Goal: Transaction & Acquisition: Book appointment/travel/reservation

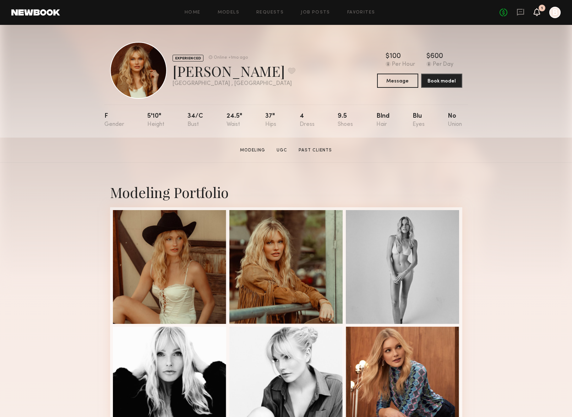
click at [537, 11] on icon at bounding box center [537, 11] width 6 height 5
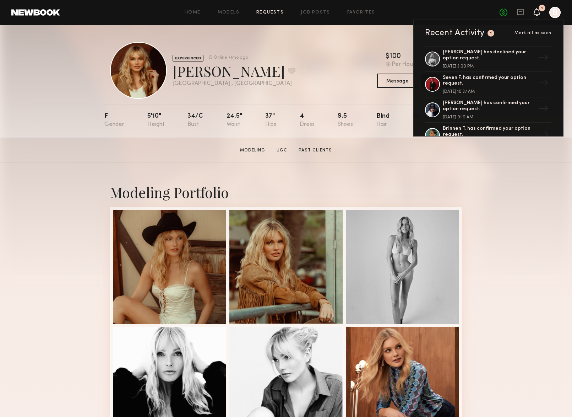
click at [265, 14] on link "Requests" at bounding box center [269, 12] width 27 height 5
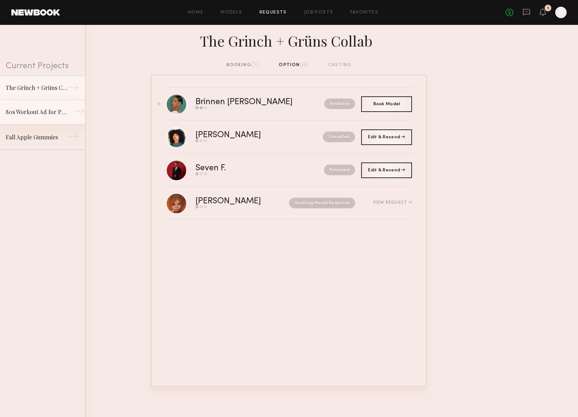
click at [46, 119] on link "80s Workout Ad for Preworkout Gummy →" at bounding box center [42, 112] width 85 height 25
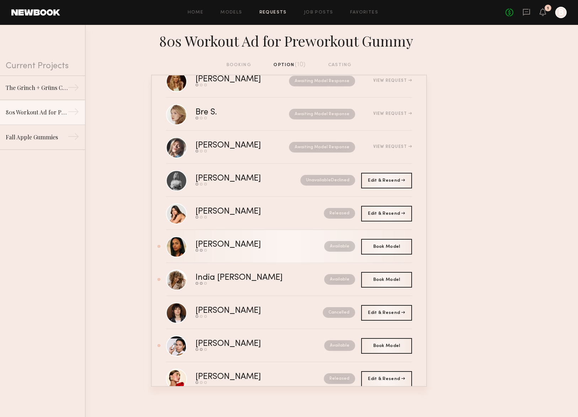
scroll to position [43, 0]
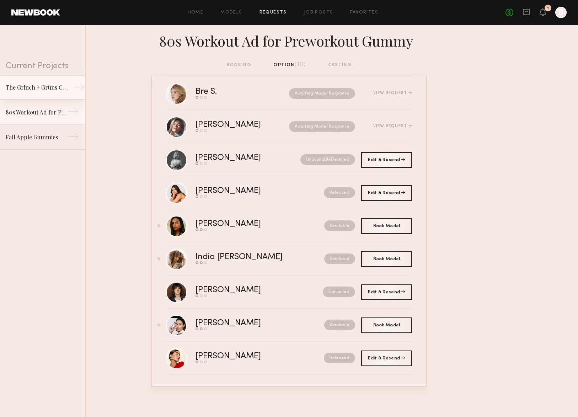
click at [54, 92] on link "The Grinch + Grüns Collab →" at bounding box center [42, 87] width 85 height 25
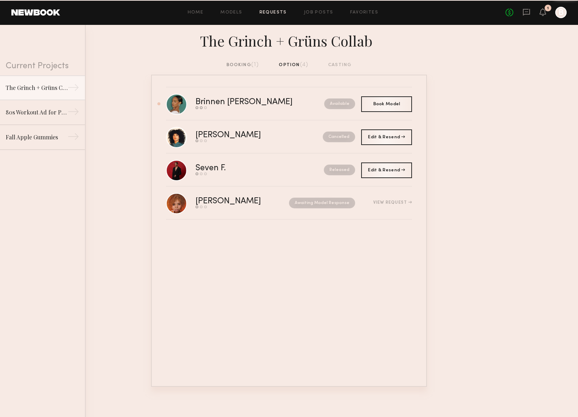
click at [354, 63] on div "booking (1) option (4) casting" at bounding box center [289, 67] width 578 height 13
click at [341, 65] on div "booking (1) option (4) casting" at bounding box center [288, 65] width 125 height 8
click at [540, 13] on icon at bounding box center [543, 11] width 6 height 5
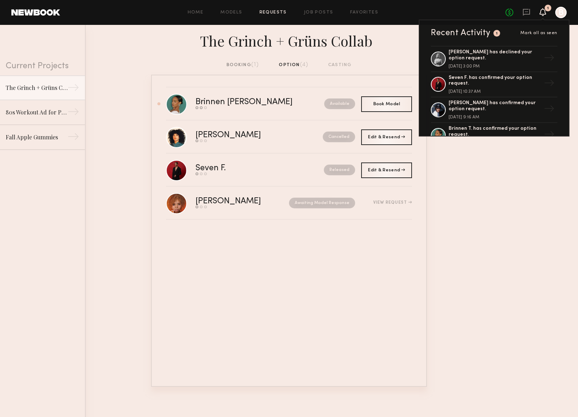
click at [469, 195] on nb-requests-list-container "Brinnen T. Send request Model response Book model Available Book Model Book Lua…" at bounding box center [289, 231] width 578 height 312
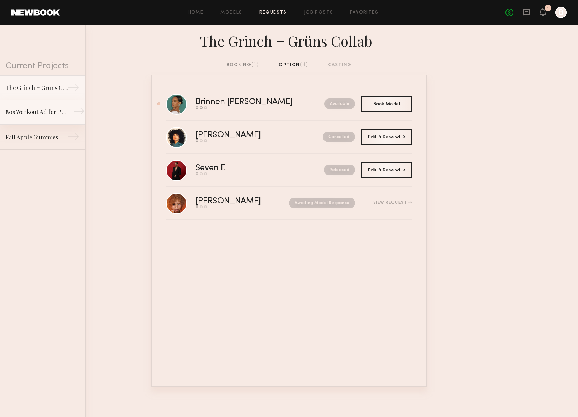
click at [49, 117] on link "80s Workout Ad for Preworkout Gummy →" at bounding box center [42, 112] width 85 height 25
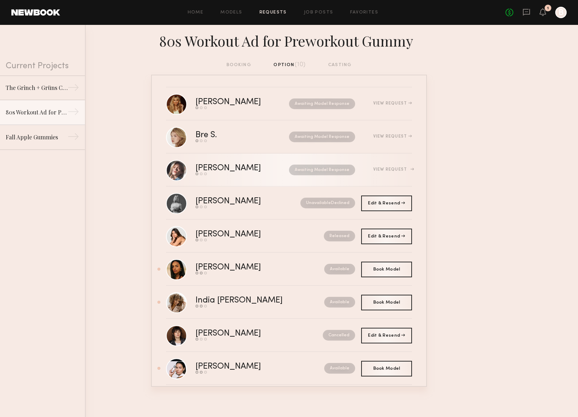
scroll to position [43, 0]
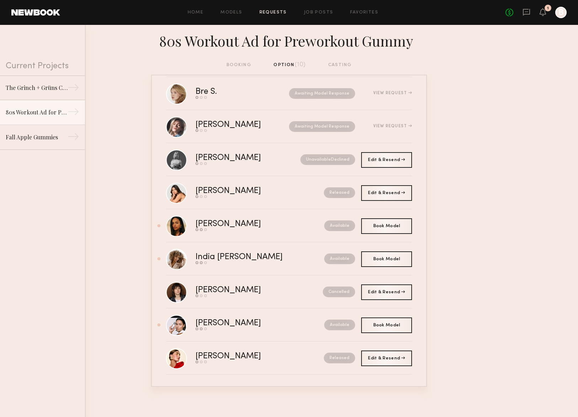
click at [544, 18] on header "Home Models Requests Job Posts Favorites Sign Out No fees up to $5,000 1 B" at bounding box center [289, 12] width 578 height 25
click at [544, 13] on icon at bounding box center [543, 11] width 6 height 5
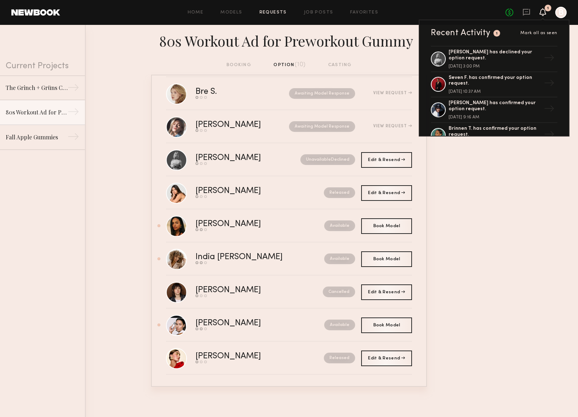
click at [533, 32] on span "Mark all as seen" at bounding box center [538, 33] width 37 height 4
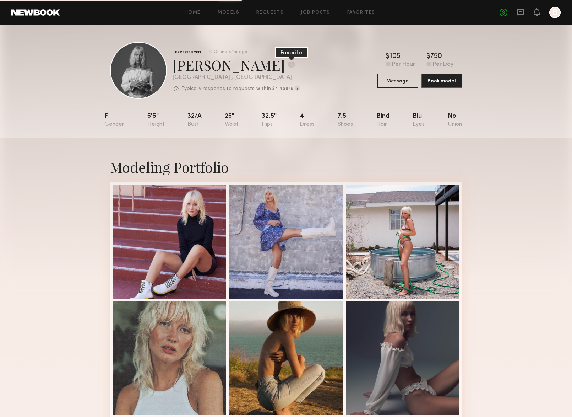
click at [288, 66] on button at bounding box center [291, 65] width 7 height 6
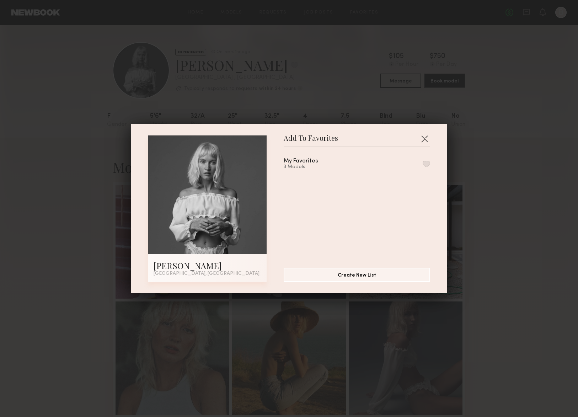
click at [422, 163] on button "button" at bounding box center [425, 164] width 7 height 6
click at [473, 186] on div "Add To Favorites Emilia A. Los Angeles, CA Add To Favorites My Favorites 4 Mode…" at bounding box center [289, 208] width 578 height 417
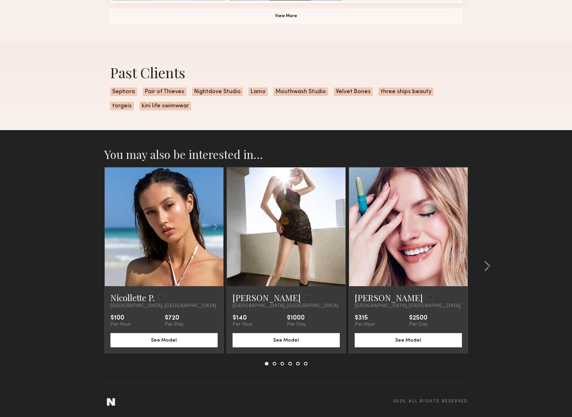
scroll to position [15, 0]
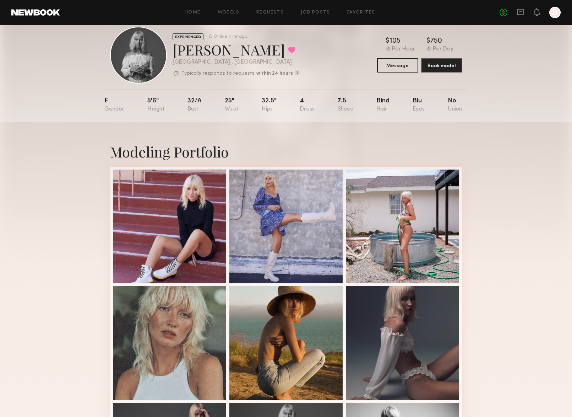
click at [39, 16] on header "Home Models Requests Job Posts Favorites Sign Out No fees up to $5,000 B" at bounding box center [286, 12] width 572 height 25
click at [40, 13] on link at bounding box center [35, 12] width 49 height 6
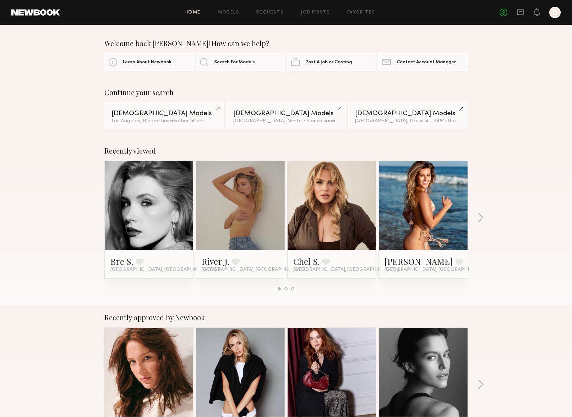
click at [499, 58] on div "Welcome back Blake! How can we help? Learn About Newbook Search For Models Post…" at bounding box center [286, 55] width 572 height 32
click at [36, 15] on link at bounding box center [35, 12] width 49 height 6
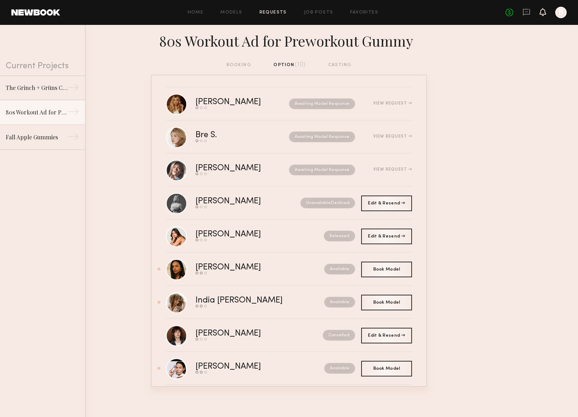
click at [545, 13] on icon at bounding box center [543, 11] width 6 height 5
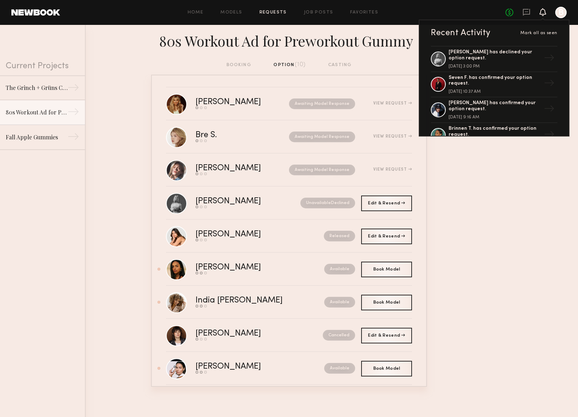
click at [545, 13] on icon at bounding box center [543, 11] width 6 height 5
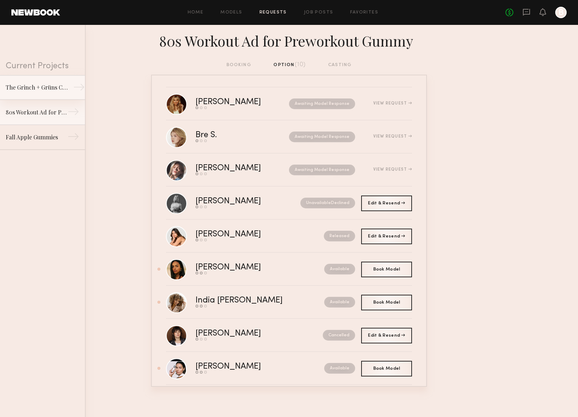
click at [55, 95] on link "The Grinch + Grüns Collab →" at bounding box center [42, 87] width 85 height 25
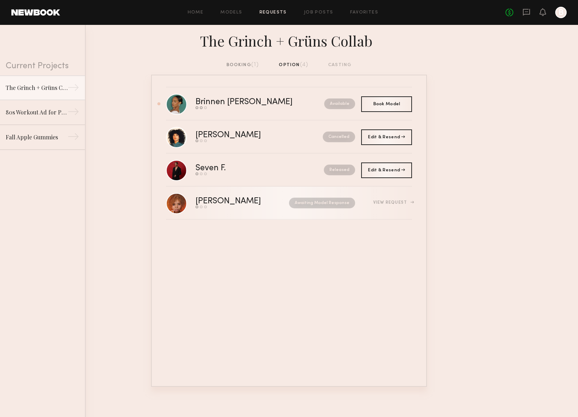
click at [384, 199] on div "Maya S. Send request Model response Book model Awaiting Model Response View Req…" at bounding box center [303, 202] width 216 height 11
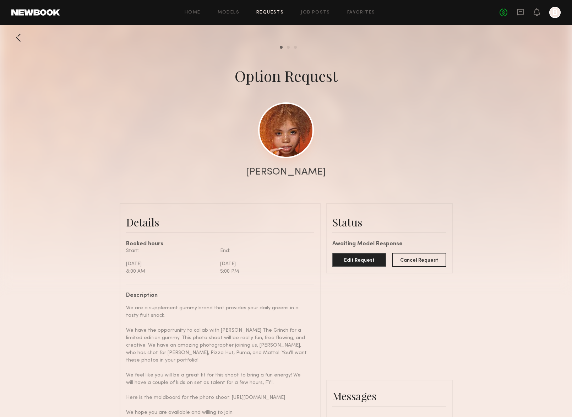
scroll to position [255, 0]
click at [294, 139] on link at bounding box center [286, 130] width 56 height 56
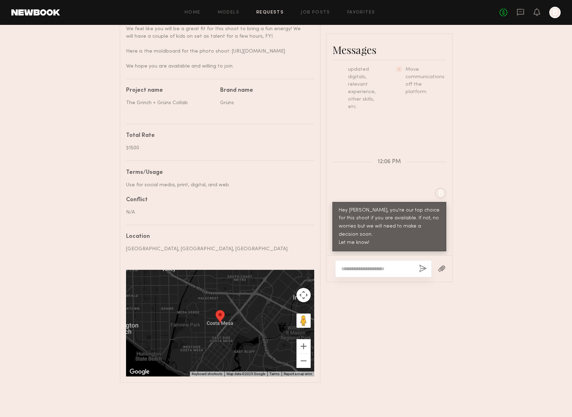
scroll to position [0, 0]
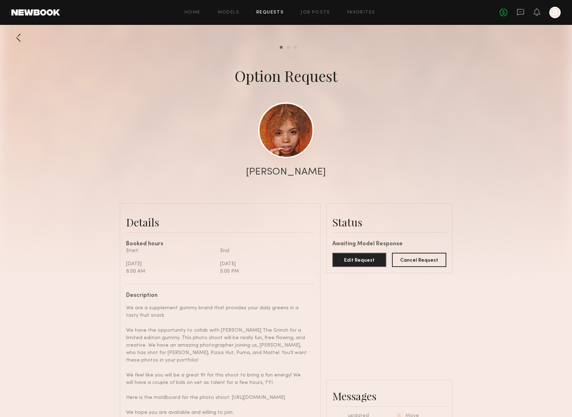
click at [298, 141] on link at bounding box center [286, 130] width 56 height 56
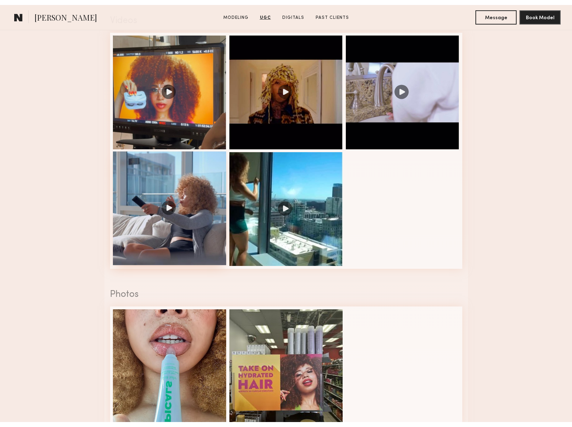
scroll to position [719, 0]
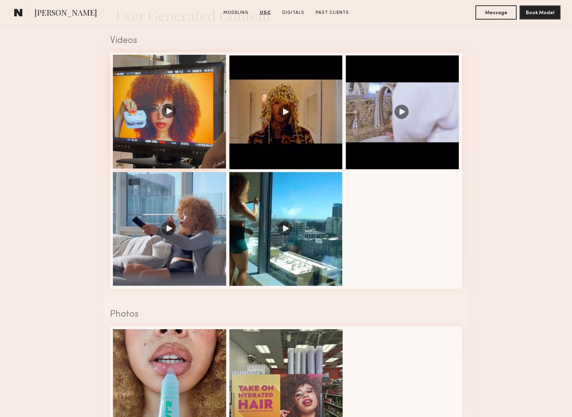
click at [210, 145] on div at bounding box center [170, 112] width 114 height 114
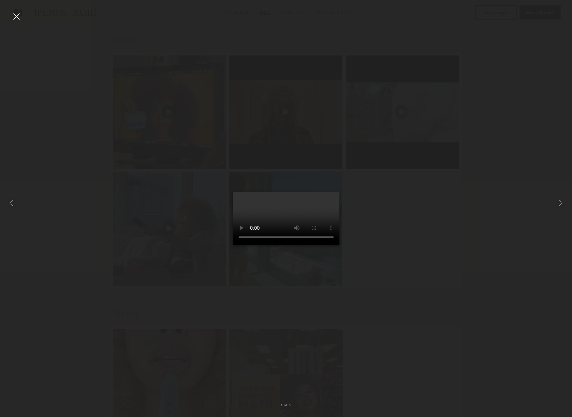
click at [253, 245] on video at bounding box center [286, 217] width 107 height 53
click at [269, 245] on video at bounding box center [286, 217] width 107 height 53
click at [289, 245] on video at bounding box center [286, 217] width 107 height 53
click at [303, 245] on video at bounding box center [286, 217] width 107 height 53
click at [565, 204] on common-icon at bounding box center [560, 202] width 11 height 11
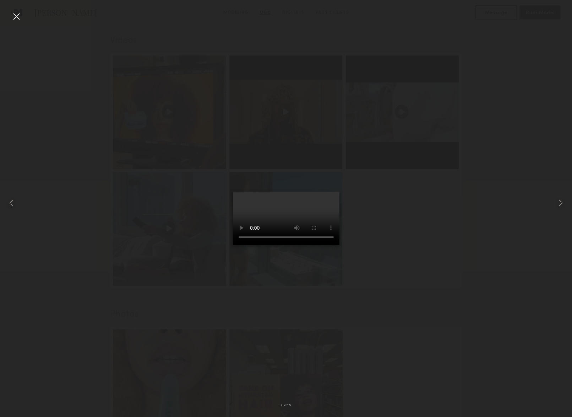
click at [277, 245] on video at bounding box center [286, 217] width 107 height 53
click at [286, 245] on video at bounding box center [286, 217] width 107 height 53
click at [562, 202] on common-icon at bounding box center [560, 202] width 11 height 11
click at [561, 201] on common-icon at bounding box center [560, 202] width 11 height 11
click at [18, 16] on div at bounding box center [16, 16] width 11 height 11
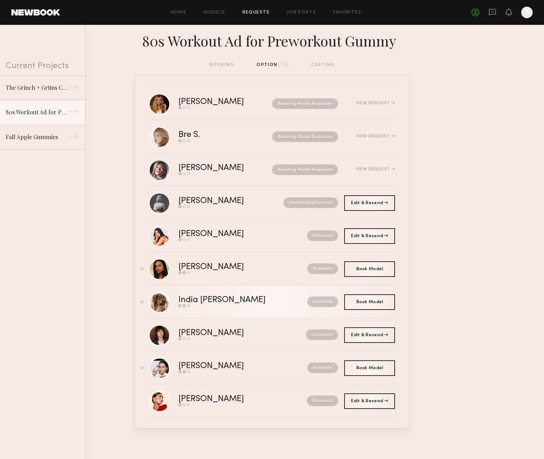
click at [207, 301] on div "India [PERSON_NAME]" at bounding box center [232, 300] width 108 height 8
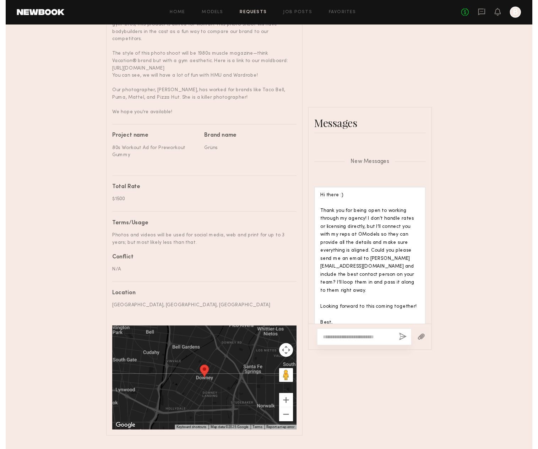
scroll to position [672, 0]
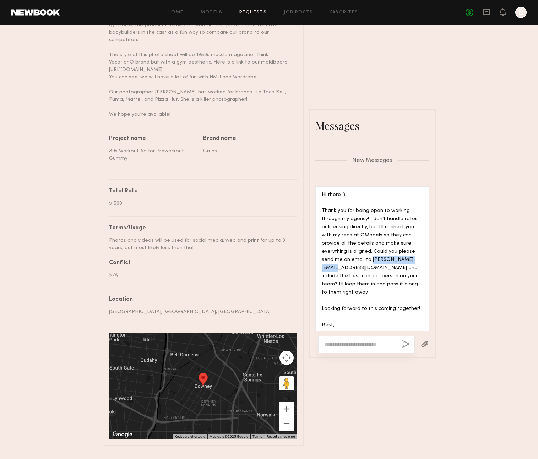
drag, startPoint x: 371, startPoint y: 170, endPoint x: 320, endPoint y: 169, distance: 50.8
click at [320, 187] on div "Hi there :) Thank you for being open to working through my agency! I don’t hand…" at bounding box center [372, 265] width 114 height 156
copy div "rae.india@yahoo.com"
click at [63, 110] on div "Send request Model response Book model Option Request India Rae H. Details Book…" at bounding box center [269, 89] width 538 height 713
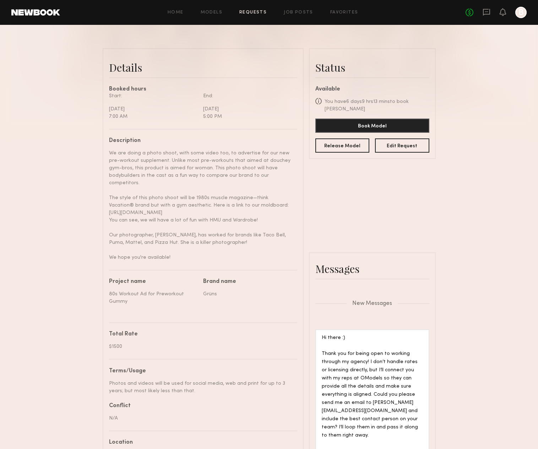
scroll to position [89, 0]
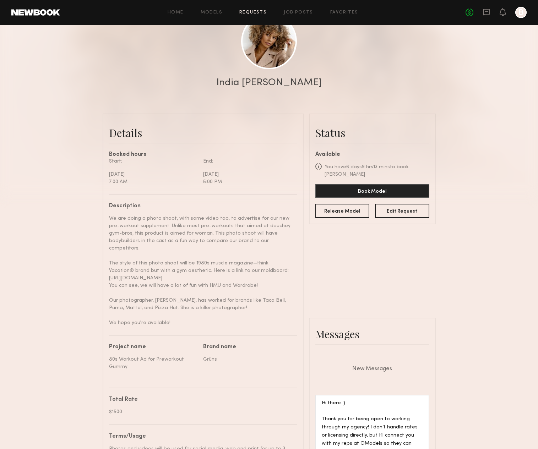
drag, startPoint x: 171, startPoint y: 319, endPoint x: 105, endPoint y: 217, distance: 121.5
click at [105, 217] on common-border "Details Booked hours Start: Monday, September 29 7:00 AM End: Monday, September…" at bounding box center [203, 384] width 201 height 541
copy div "We are doing a photo shoot, with some video too, to advertise for our new pre-w…"
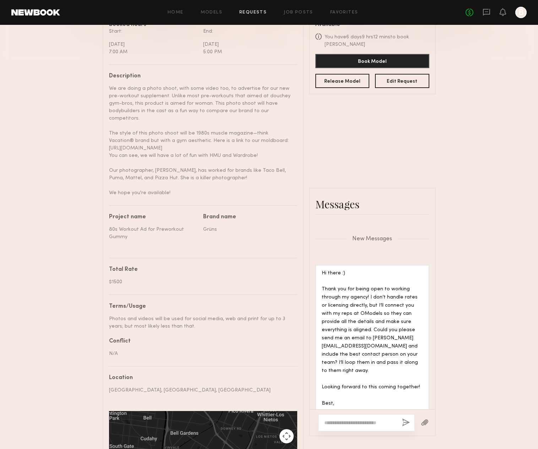
click at [117, 267] on div "Total Rate" at bounding box center [200, 270] width 183 height 6
drag, startPoint x: 126, startPoint y: 276, endPoint x: 107, endPoint y: 271, distance: 20.1
click at [107, 271] on common-border "Details Booked hours Start: Monday, September 29 7:00 AM End: Monday, September…" at bounding box center [203, 254] width 201 height 541
copy div "$1500"
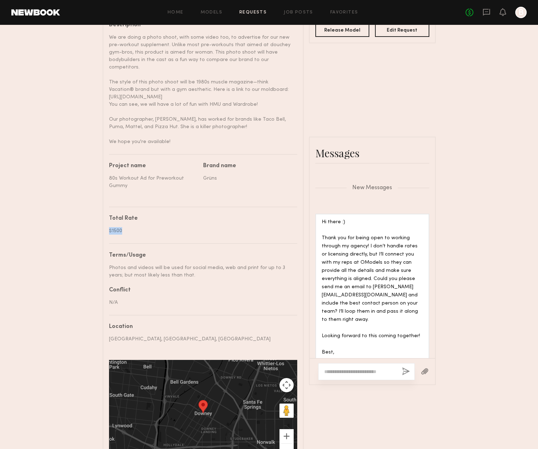
scroll to position [675, 0]
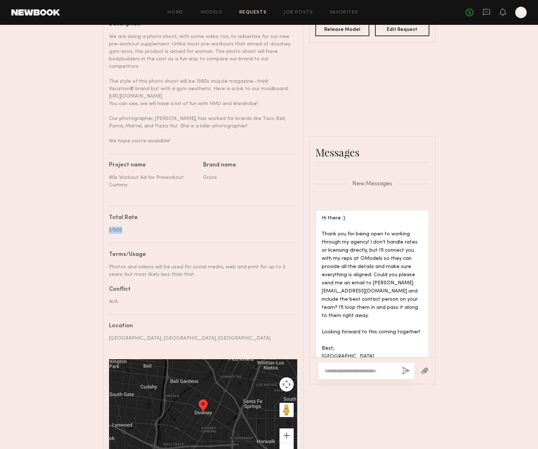
click at [259, 13] on link "Requests" at bounding box center [252, 12] width 27 height 5
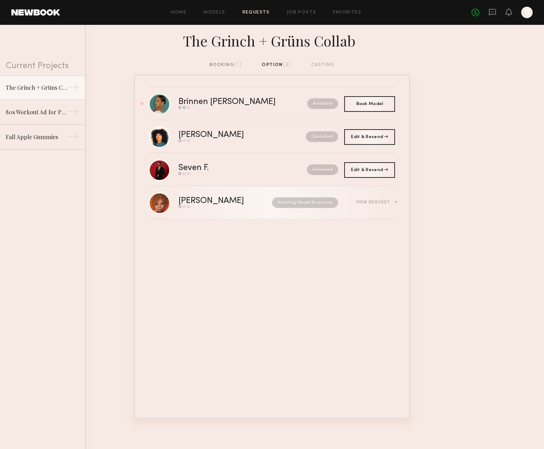
click at [232, 206] on div "Send request Model response Book model" at bounding box center [218, 206] width 80 height 3
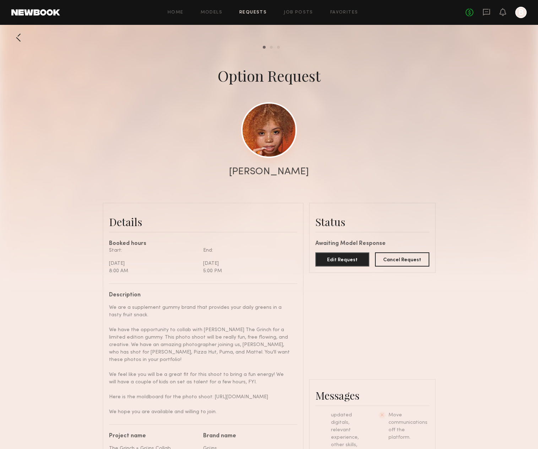
click at [256, 123] on link at bounding box center [269, 130] width 56 height 56
click at [24, 39] on div at bounding box center [18, 38] width 14 height 14
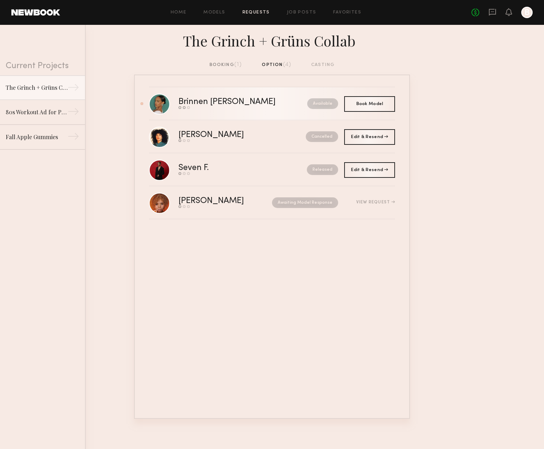
click at [245, 107] on div "Send request Model response Book model" at bounding box center [234, 107] width 113 height 3
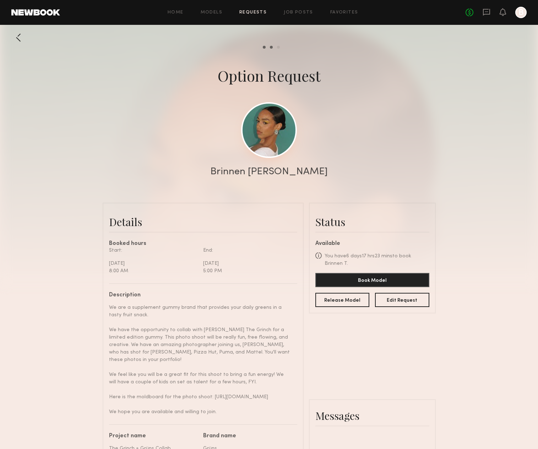
click at [269, 125] on link at bounding box center [269, 130] width 56 height 56
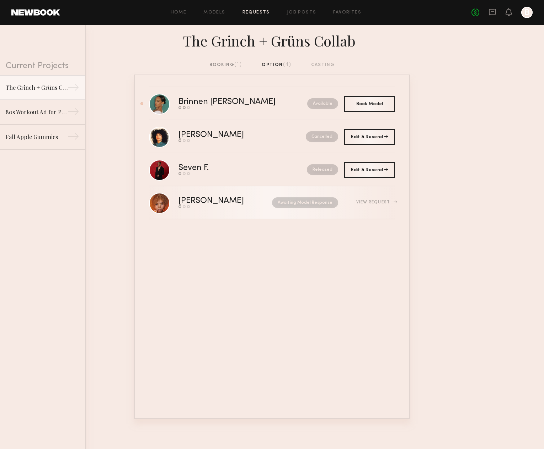
click at [233, 208] on div "Send request Model response Book model" at bounding box center [218, 206] width 80 height 3
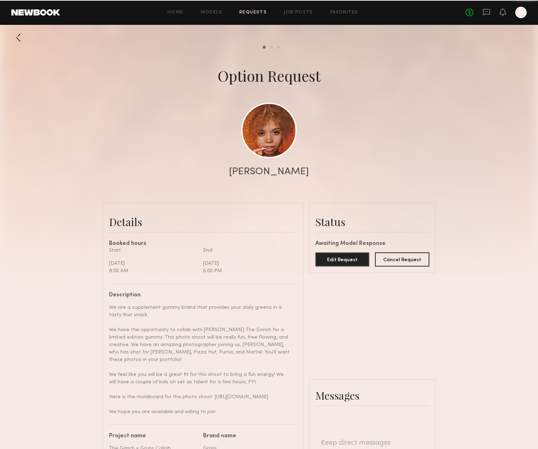
scroll to position [263, 0]
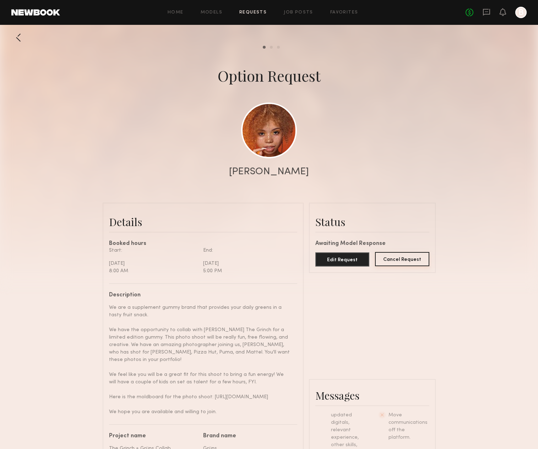
click at [411, 263] on button "Cancel Request" at bounding box center [402, 259] width 54 height 14
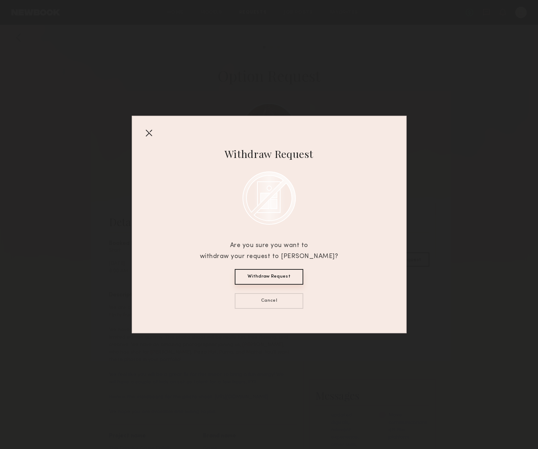
click at [261, 276] on button "Withdraw Request" at bounding box center [269, 277] width 69 height 16
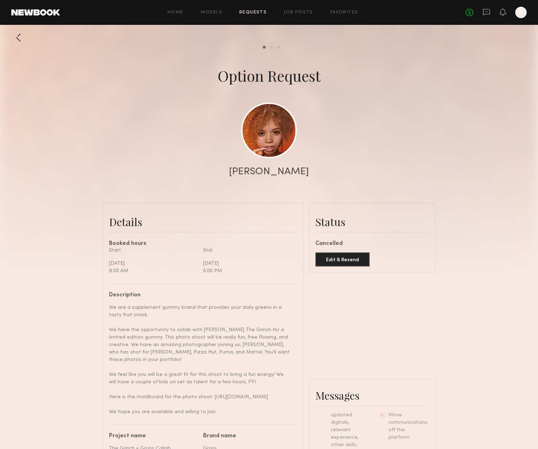
click at [19, 37] on div at bounding box center [18, 38] width 14 height 14
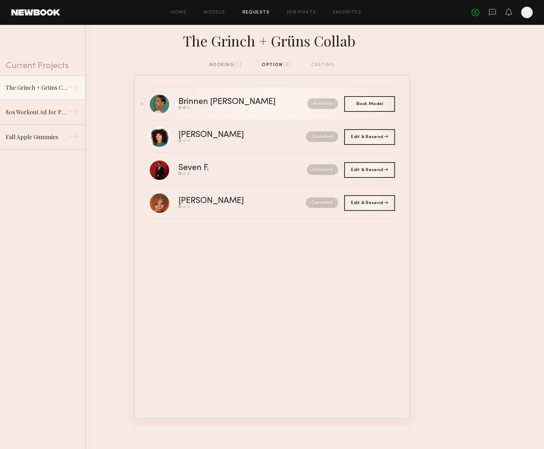
click at [223, 111] on link "Brinnen T. Send request Model response Book model Available" at bounding box center [272, 103] width 246 height 33
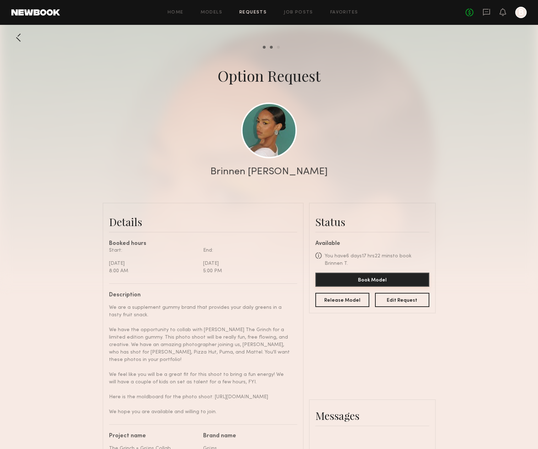
click at [360, 280] on button "Book Model" at bounding box center [372, 280] width 114 height 14
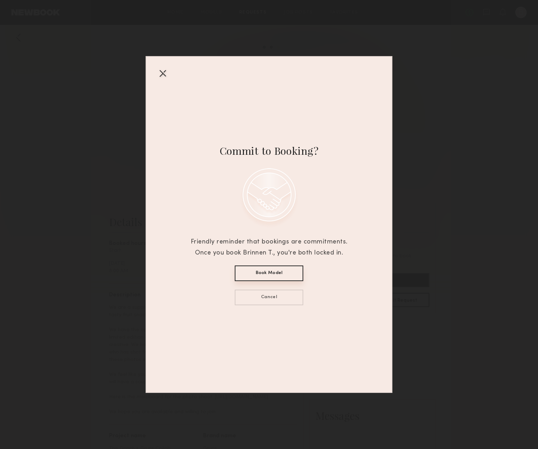
click at [277, 271] on button "Book Model" at bounding box center [269, 274] width 69 height 16
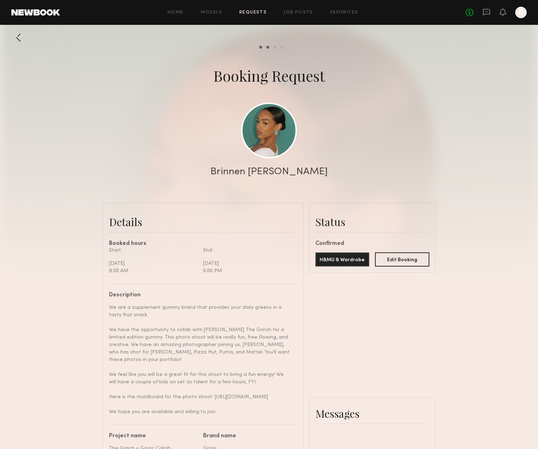
click at [19, 37] on div at bounding box center [18, 38] width 14 height 14
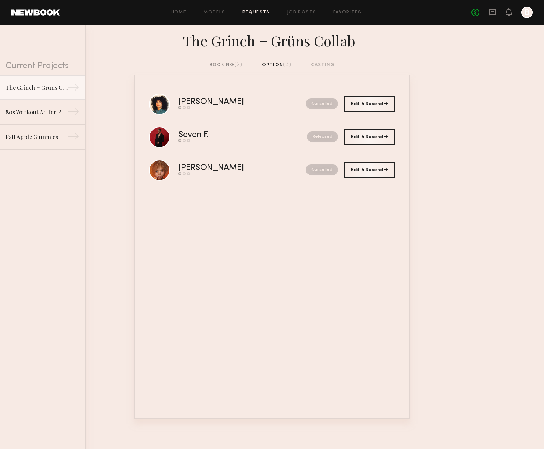
click at [226, 65] on div "booking (2)" at bounding box center [225, 65] width 33 height 8
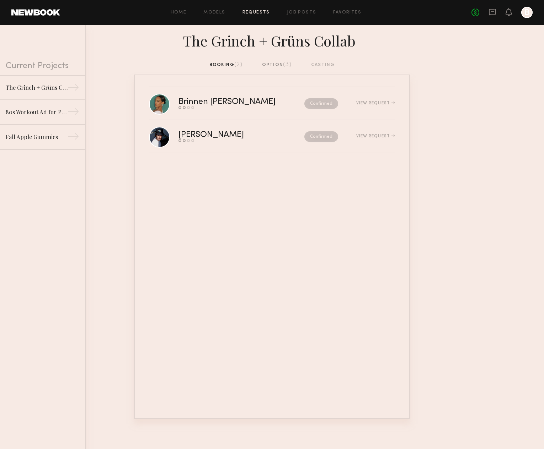
click at [325, 64] on div "booking (2) option (3) casting" at bounding box center [271, 65] width 125 height 8
click at [223, 131] on link "Arthur F. Send request Model response Review hours worked Pay model Confirmed V…" at bounding box center [272, 136] width 246 height 33
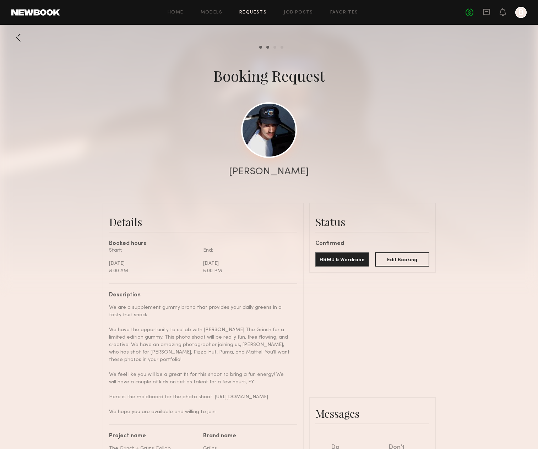
click at [272, 130] on link at bounding box center [269, 130] width 56 height 56
click at [23, 38] on div at bounding box center [18, 38] width 14 height 14
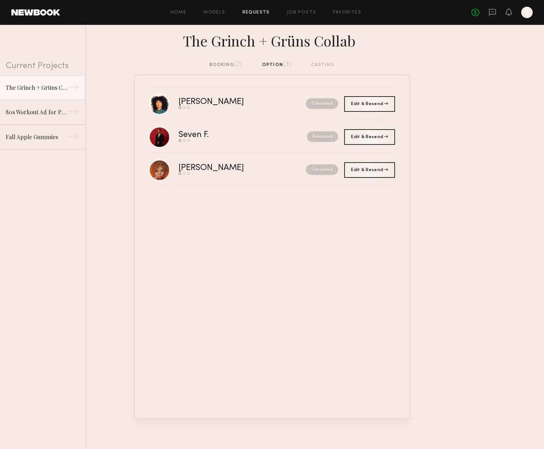
click at [217, 63] on div "booking (2)" at bounding box center [225, 65] width 33 height 8
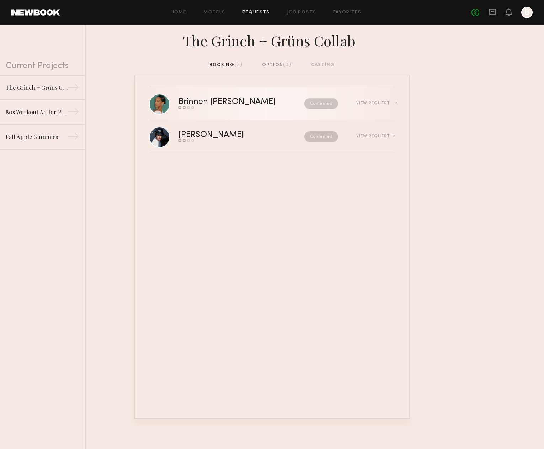
click at [192, 98] on div "Brinnen [PERSON_NAME]" at bounding box center [234, 102] width 112 height 8
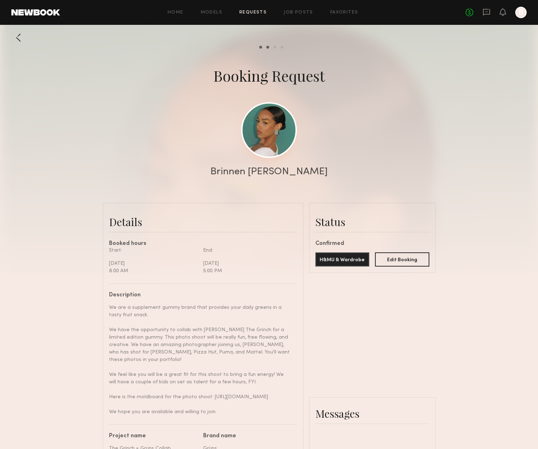
click at [271, 133] on link at bounding box center [269, 130] width 56 height 56
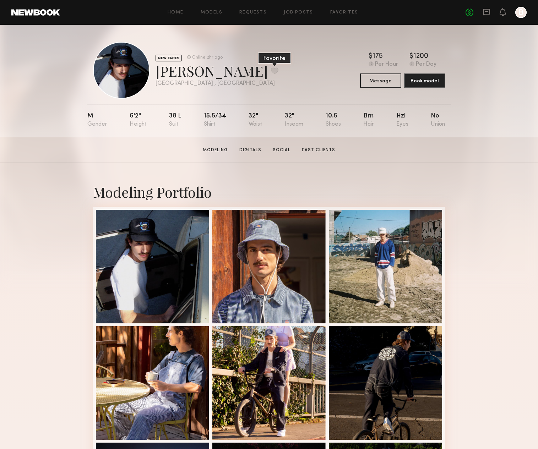
click at [271, 71] on button at bounding box center [274, 70] width 7 height 6
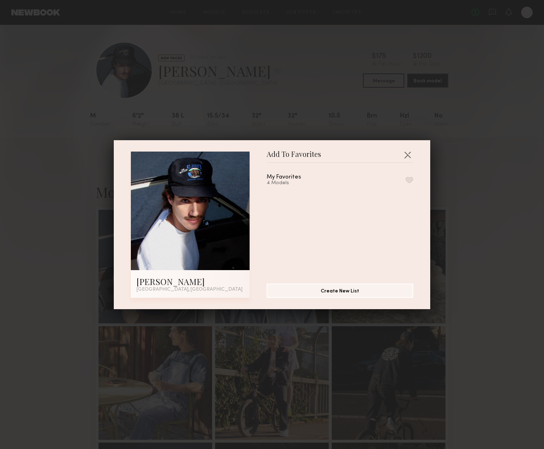
click at [405, 179] on button "button" at bounding box center [408, 180] width 7 height 6
click at [407, 156] on button "button" at bounding box center [406, 154] width 11 height 11
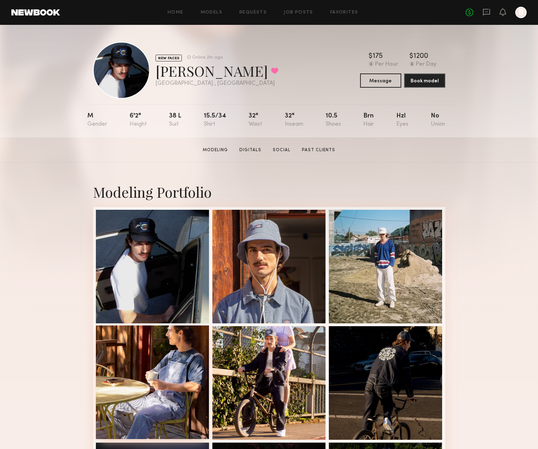
scroll to position [144, 0]
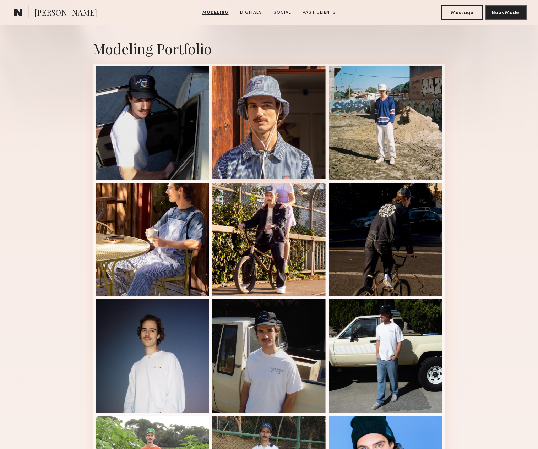
click at [275, 117] on div at bounding box center [269, 123] width 114 height 114
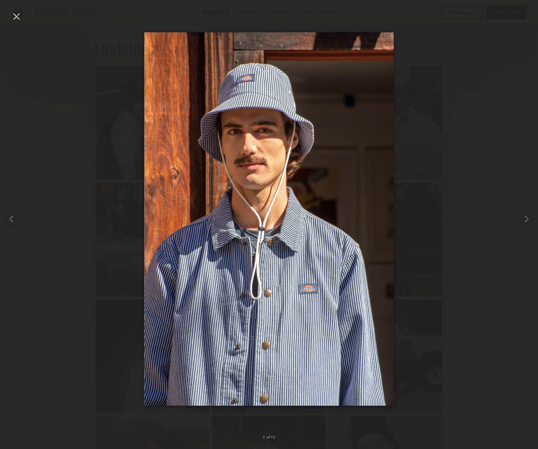
click at [19, 15] on div at bounding box center [16, 16] width 11 height 11
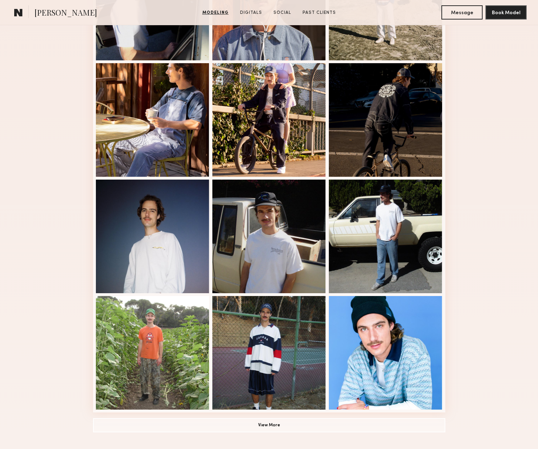
scroll to position [268, 0]
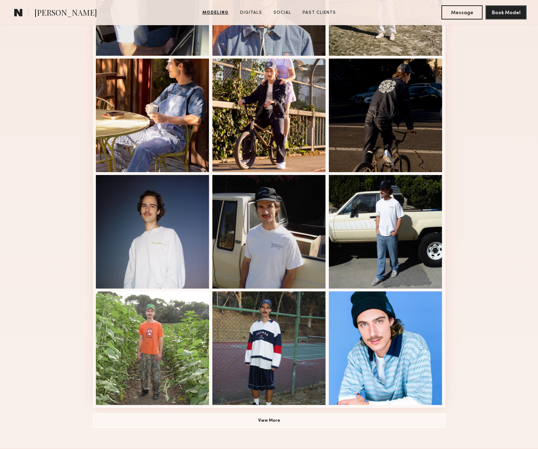
click at [20, 14] on common-icon at bounding box center [18, 12] width 9 height 9
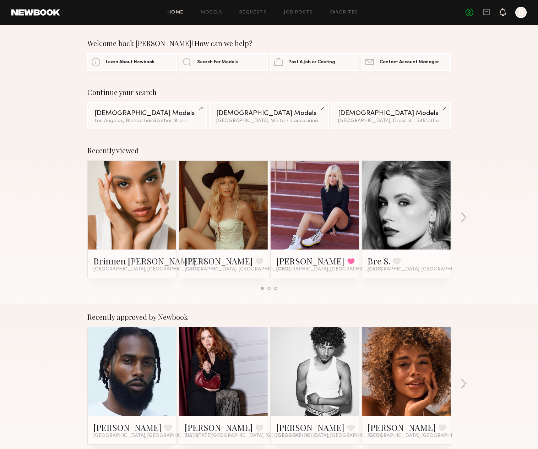
click at [502, 10] on icon at bounding box center [503, 11] width 6 height 5
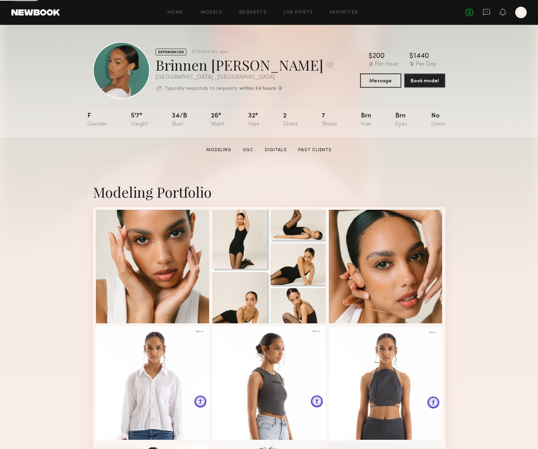
scroll to position [238, 0]
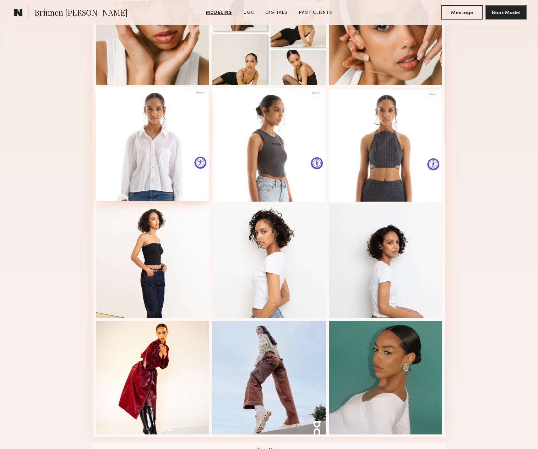
click at [156, 130] on div at bounding box center [153, 144] width 114 height 114
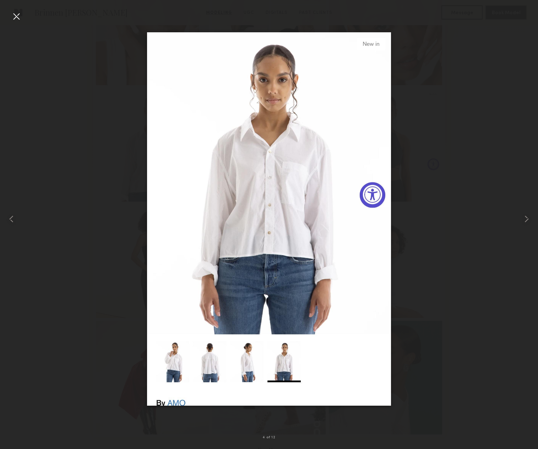
click at [18, 19] on div at bounding box center [16, 16] width 11 height 11
